Goal: Check status: Verify the current state of an ongoing process or item

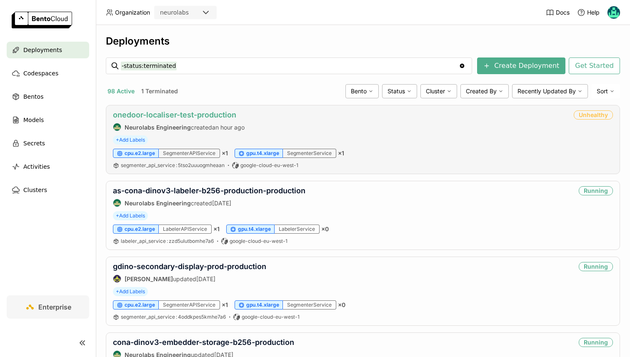
click at [155, 116] on link "onedoor-localiser-test-production" at bounding box center [174, 114] width 123 height 9
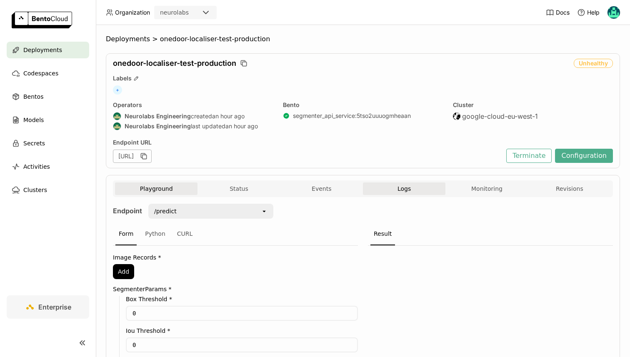
click at [398, 185] on span "Logs" at bounding box center [403, 188] width 13 height 7
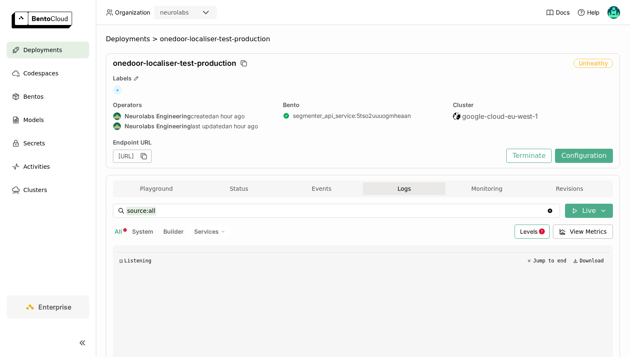
click at [526, 230] on span "Levels" at bounding box center [528, 231] width 17 height 7
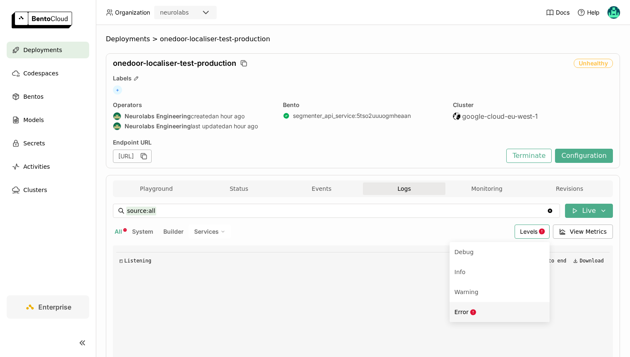
click at [500, 313] on div "Error" at bounding box center [500, 312] width 90 height 10
type input "source:all level:error"
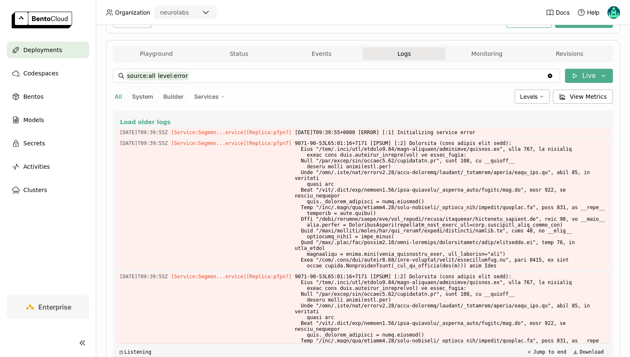
scroll to position [12, 0]
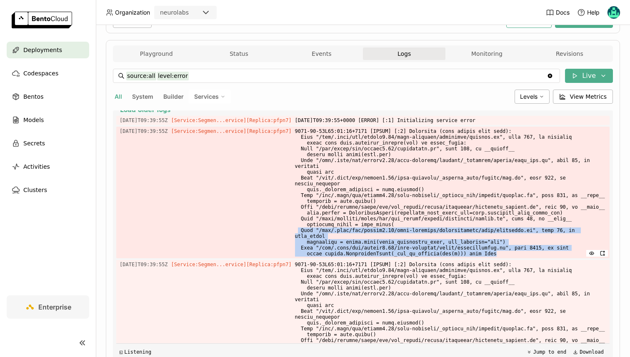
drag, startPoint x: 517, startPoint y: 266, endPoint x: 309, endPoint y: 241, distance: 209.4
click at [309, 241] on span at bounding box center [450, 193] width 311 height 132
copy span "File "/app/.venv/lib/python3.10/site-packages/groundingdino/util/inference.py",…"
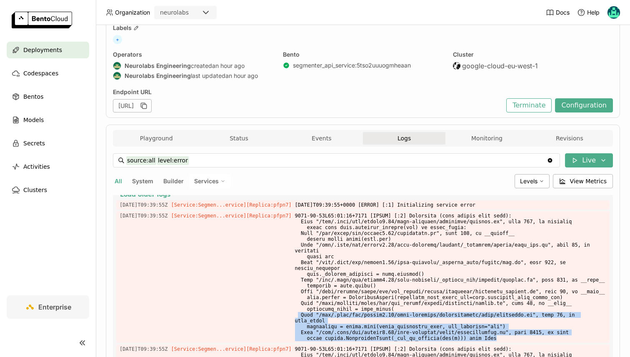
scroll to position [0, 0]
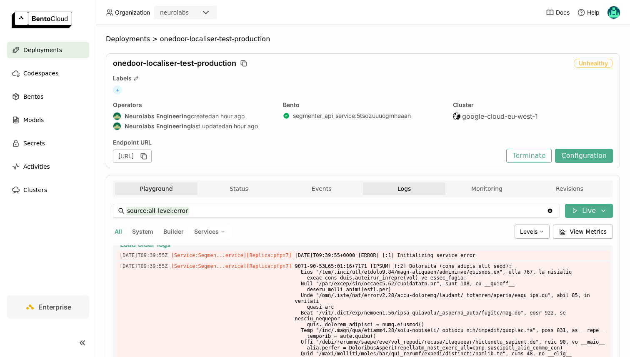
click at [160, 184] on button "Playground" at bounding box center [156, 188] width 82 height 12
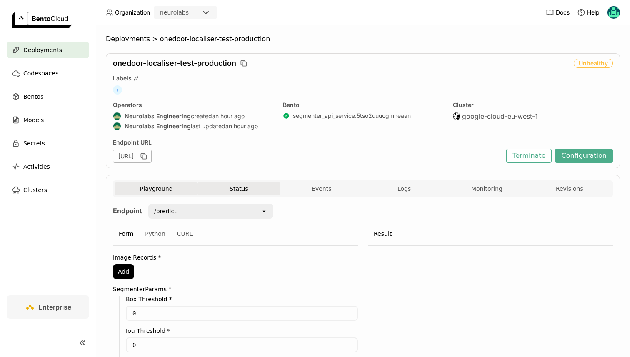
click at [226, 182] on button "Status" at bounding box center [238, 188] width 82 height 12
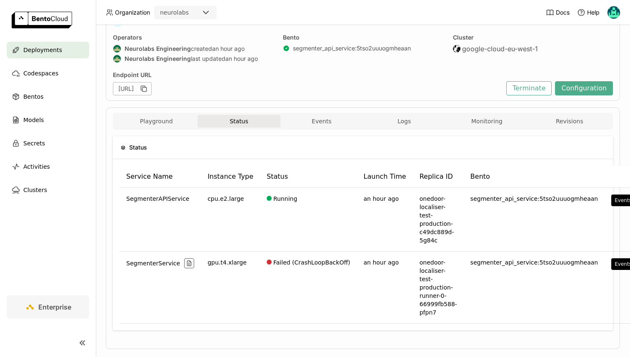
scroll to position [70, 0]
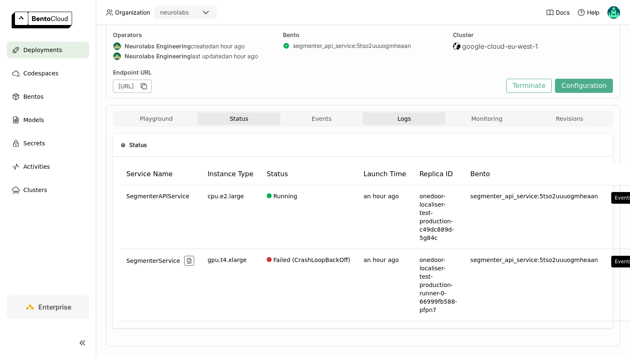
click at [403, 118] on span "Logs" at bounding box center [403, 118] width 13 height 7
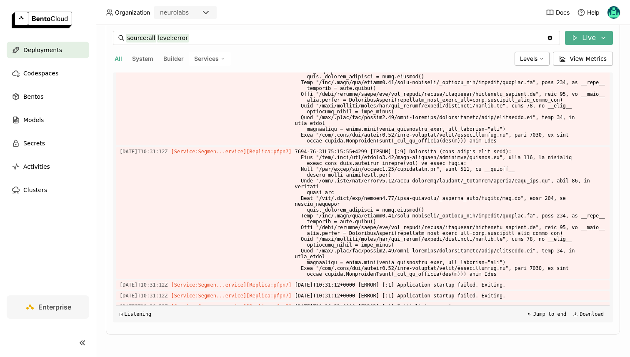
scroll to position [4944, 0]
